Goal: Task Accomplishment & Management: Use online tool/utility

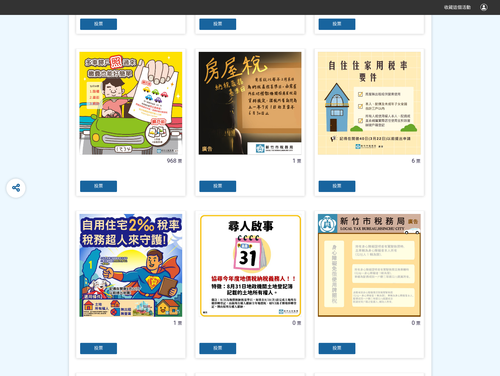
scroll to position [350, 0]
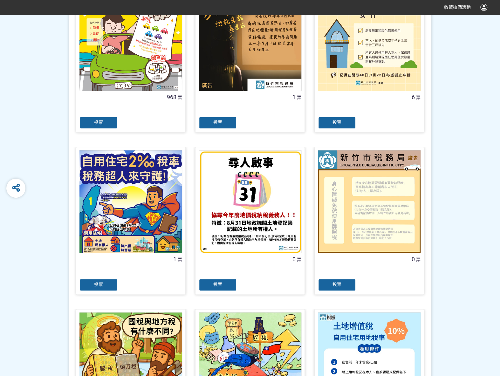
click at [101, 120] on span "投票" at bounding box center [98, 122] width 9 height 5
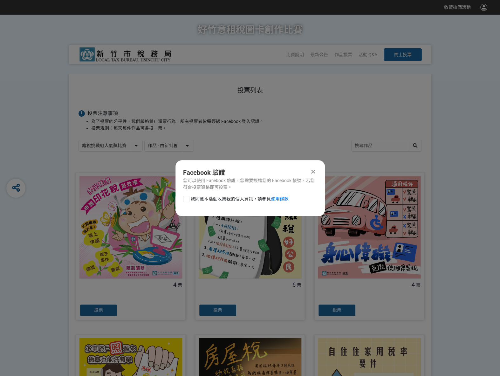
click at [187, 199] on div at bounding box center [186, 199] width 6 height 6
checkbox input "true"
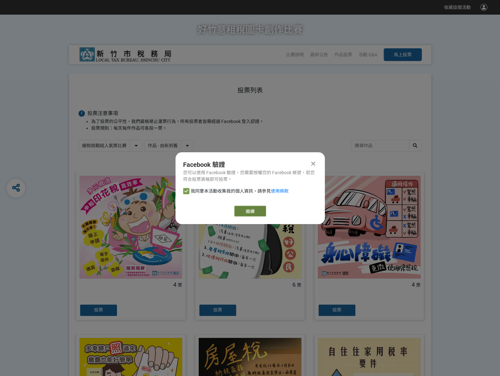
click at [256, 209] on link "繼續" at bounding box center [250, 211] width 32 height 11
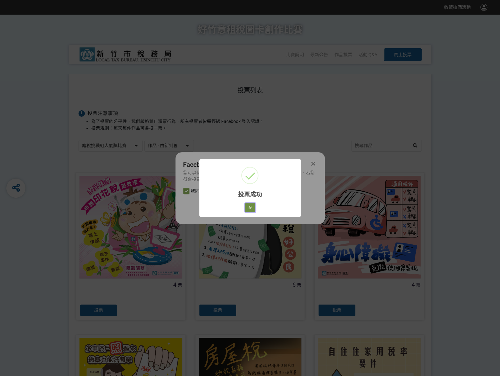
click at [249, 209] on button "好" at bounding box center [250, 207] width 10 height 9
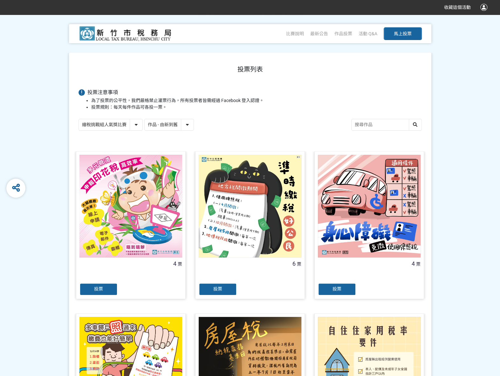
scroll to position [35, 0]
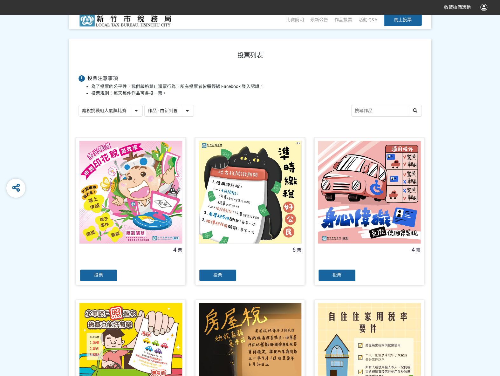
click at [135, 112] on select "繪稅挑戰組人氣獎比賽 活用智繪組人氣獎投票" at bounding box center [111, 110] width 64 height 11
select select "13167"
click at [79, 105] on select "繪稅挑戰組人氣獎比賽 活用智繪組人氣獎投票" at bounding box center [111, 110] width 64 height 11
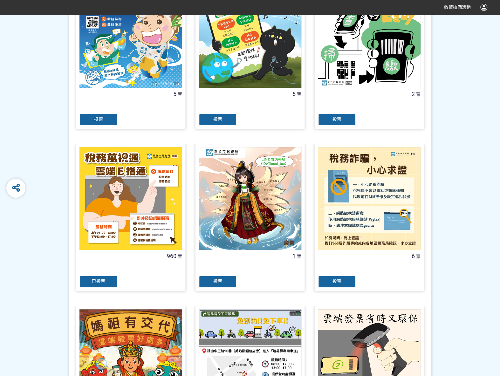
scroll to position [254, 0]
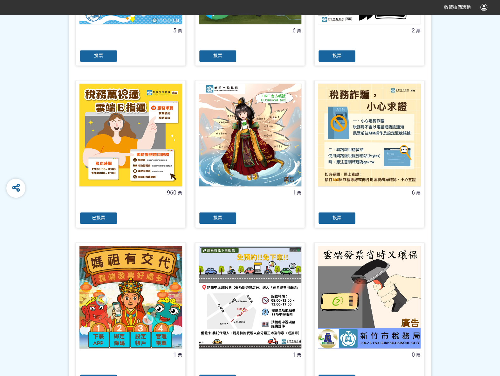
click at [102, 217] on span "已投票" at bounding box center [98, 217] width 13 height 5
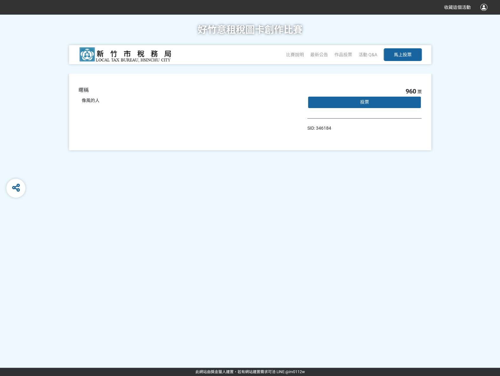
click at [349, 97] on div "投票" at bounding box center [364, 102] width 114 height 13
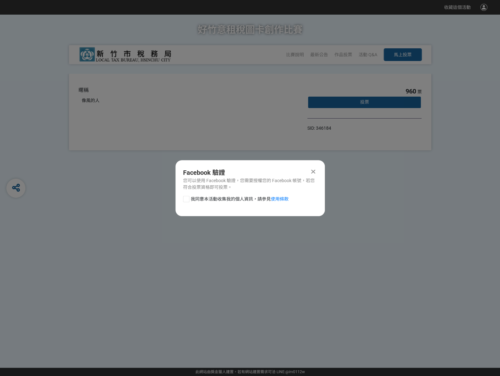
click at [189, 200] on label "我同意本活動收集我的個人資訊，請參見 使用條款" at bounding box center [235, 199] width 105 height 7
click at [187, 200] on input "我同意本活動收集我的個人資訊，請參見 使用條款" at bounding box center [185, 199] width 4 height 4
checkbox input "false"
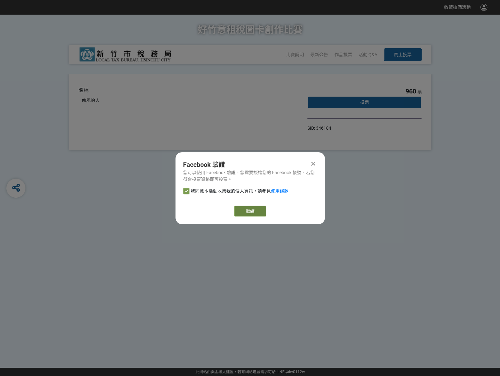
click at [256, 210] on link "繼續" at bounding box center [250, 211] width 32 height 11
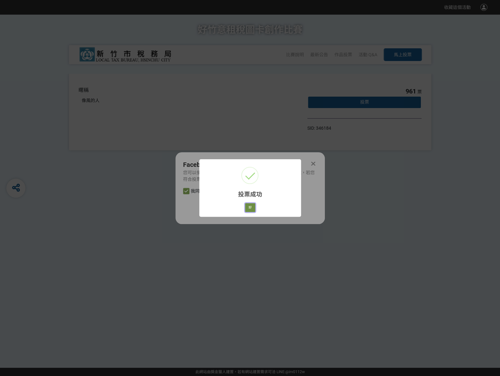
click at [252, 209] on button "好" at bounding box center [250, 207] width 10 height 9
